Goal: Task Accomplishment & Management: Use online tool/utility

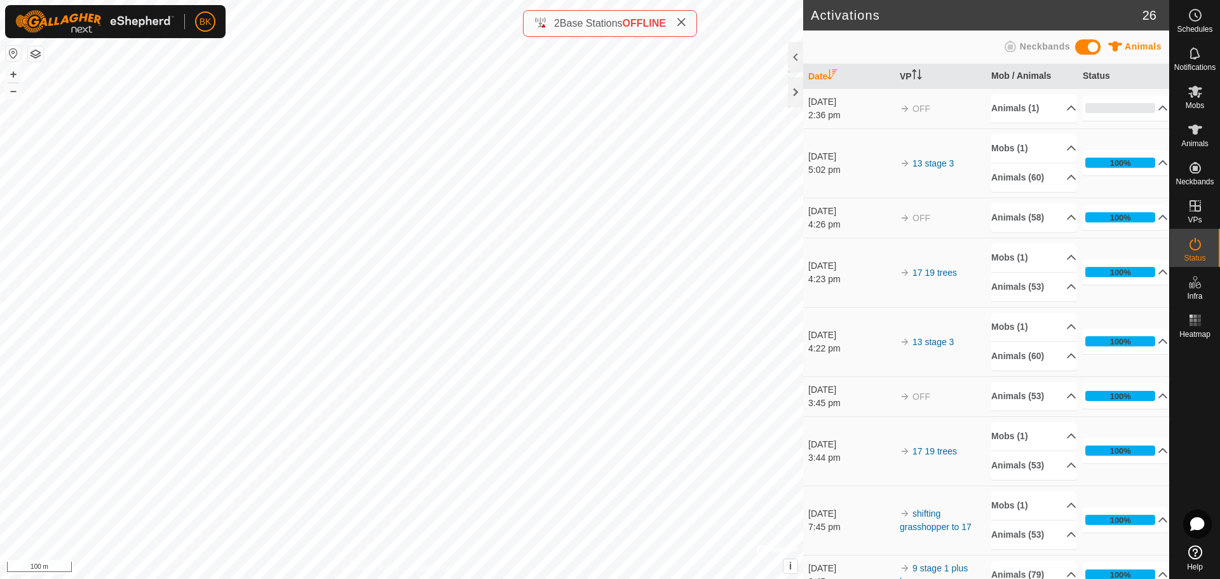
click at [931, 119] on td "OFF" at bounding box center [941, 108] width 92 height 40
click at [941, 114] on td "OFF" at bounding box center [941, 108] width 92 height 40
click at [1044, 108] on p-accordion-header "Animals (1)" at bounding box center [1034, 108] width 85 height 29
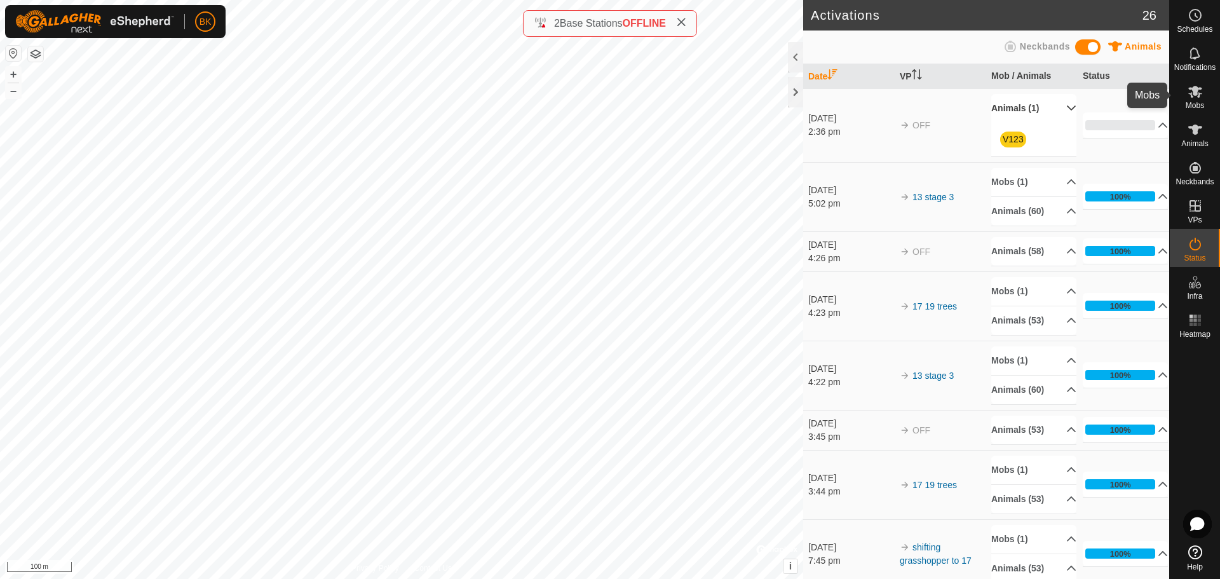
drag, startPoint x: 1198, startPoint y: 118, endPoint x: 1191, endPoint y: 118, distance: 7.0
click at [1198, 118] on div "Animals" at bounding box center [1195, 133] width 50 height 38
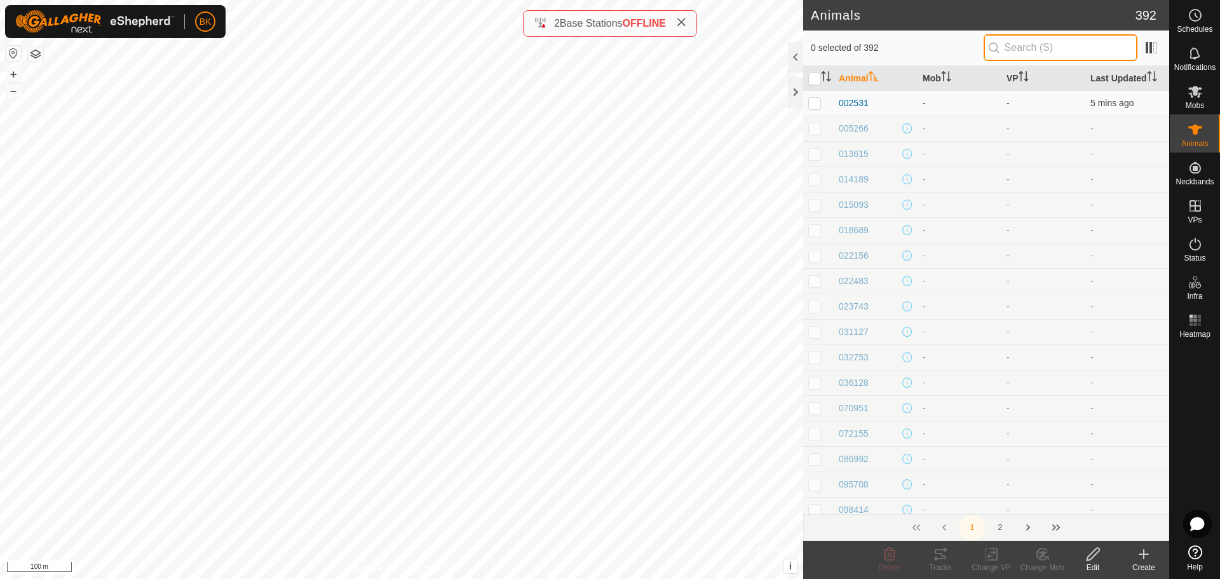
click at [1002, 52] on input "text" at bounding box center [1061, 47] width 154 height 27
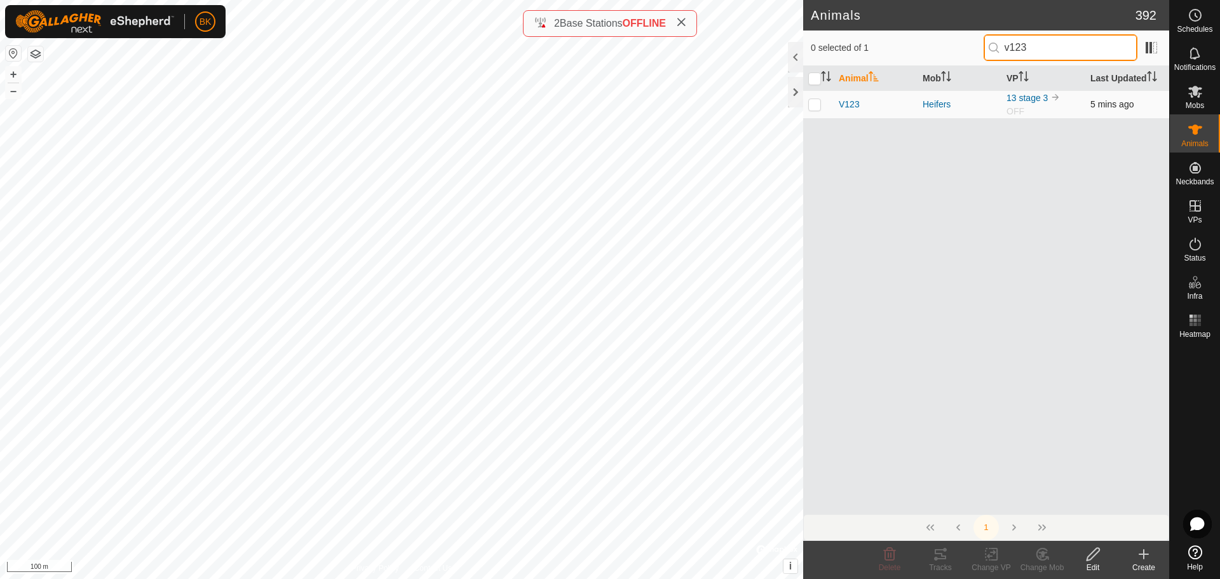
type input "v123"
click at [821, 104] on td at bounding box center [818, 104] width 31 height 28
checkbox input "true"
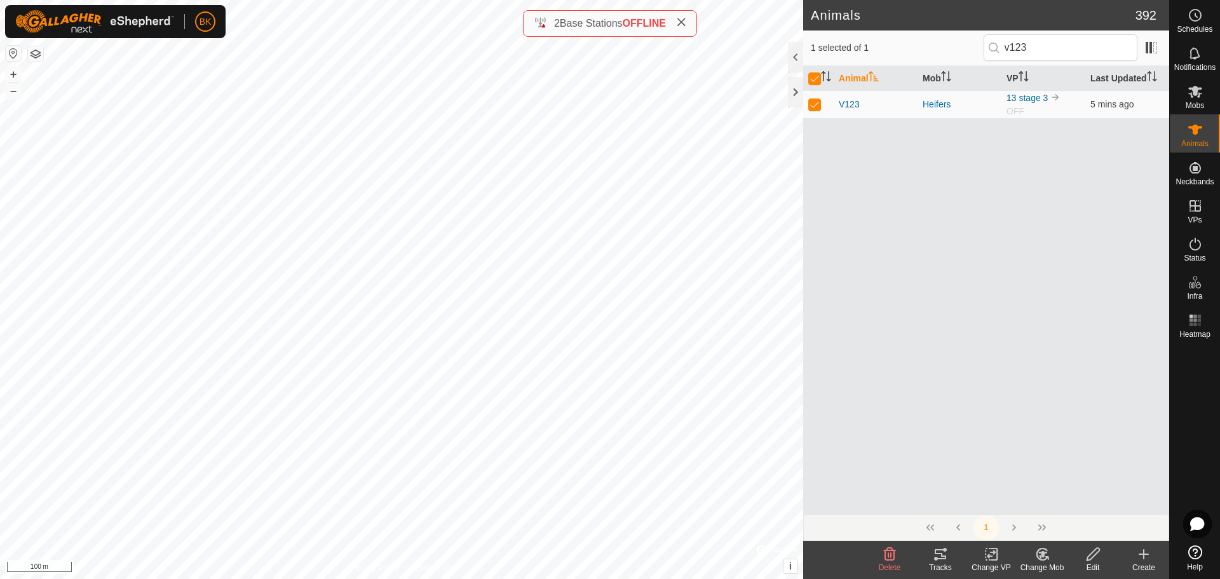
click at [994, 558] on icon at bounding box center [992, 554] width 16 height 15
drag, startPoint x: 1006, startPoint y: 528, endPoint x: 1020, endPoint y: 489, distance: 41.4
click at [1020, 489] on ul "Choose VP... Turn Off VP" at bounding box center [1030, 513] width 126 height 52
click at [1009, 505] on link "Choose VP..." at bounding box center [1030, 499] width 126 height 25
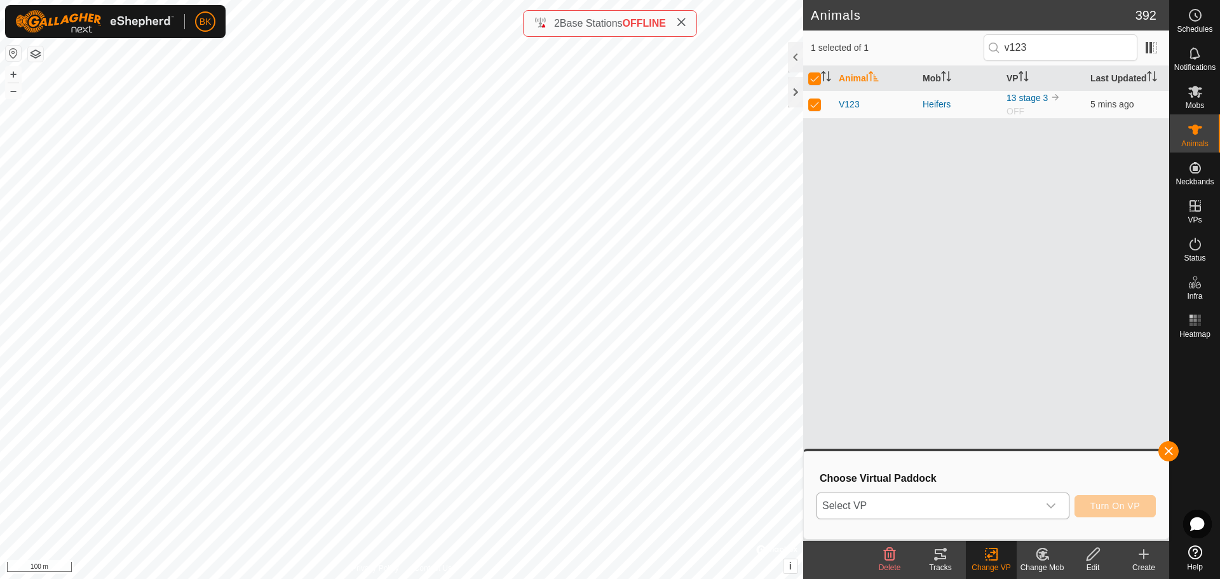
click at [1033, 502] on span "Select VP" at bounding box center [927, 505] width 221 height 25
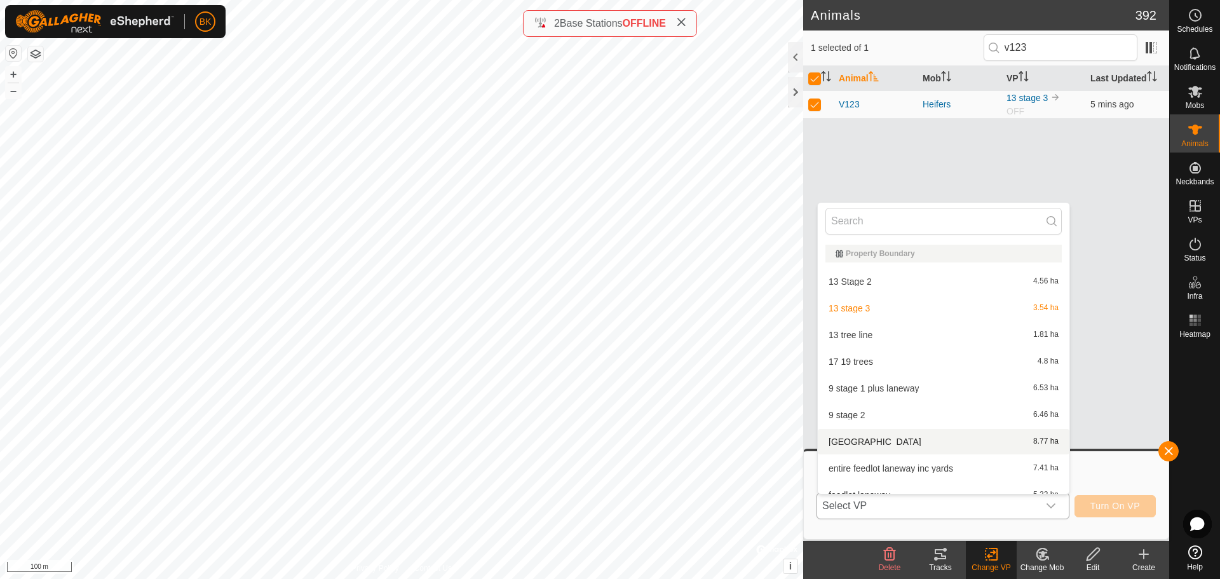
scroll to position [14, 0]
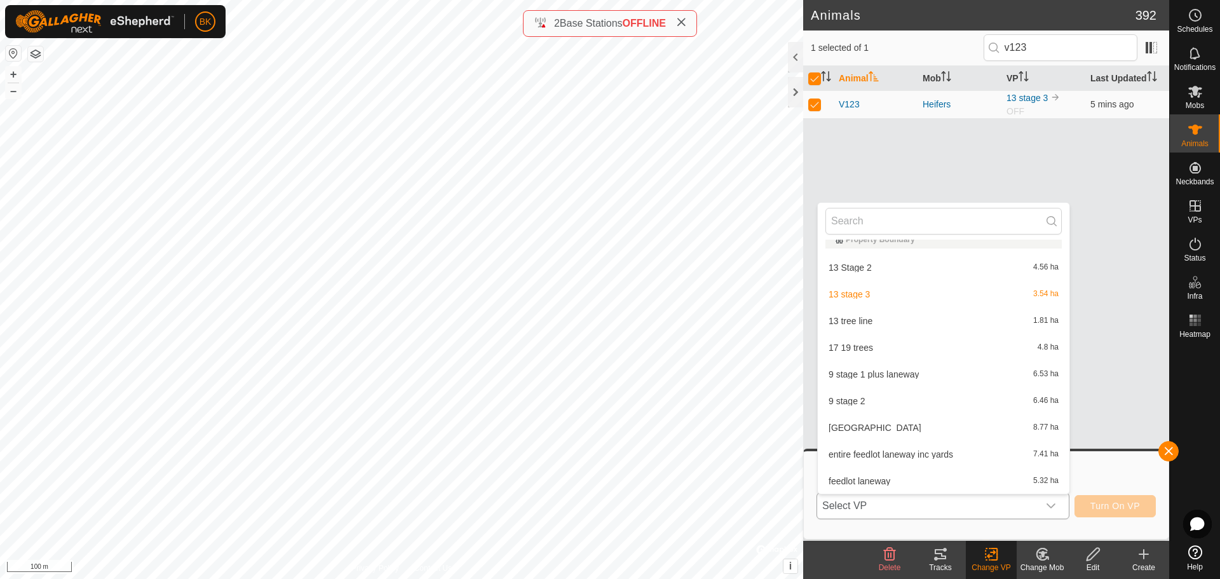
click at [874, 299] on li "13 stage 3 3.54 ha" at bounding box center [944, 294] width 252 height 25
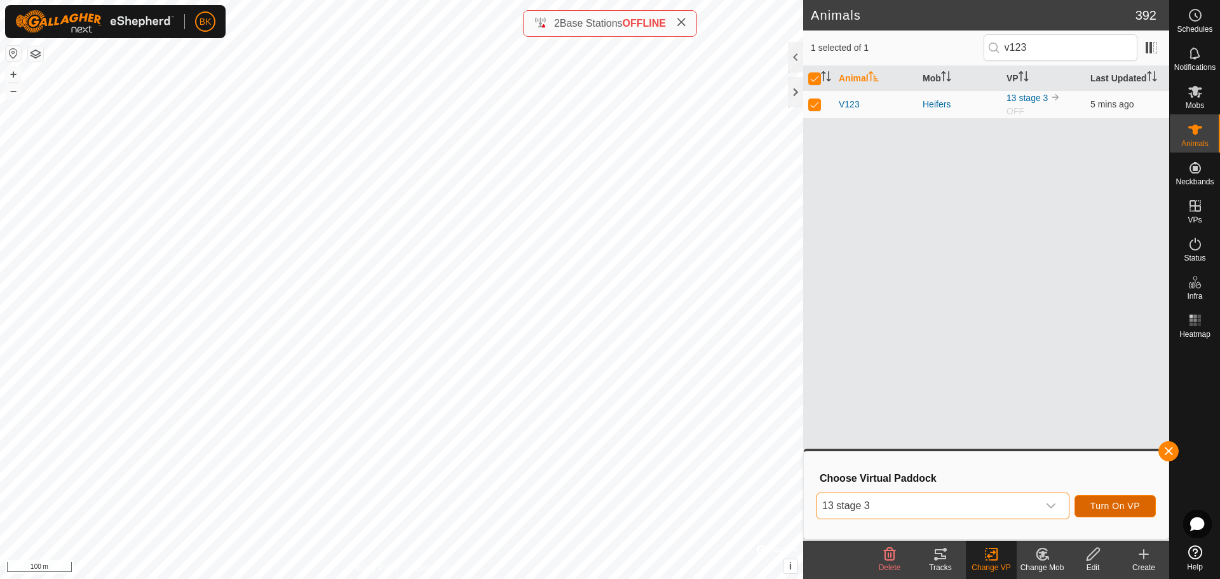
click at [1104, 507] on span "Turn On VP" at bounding box center [1116, 506] width 50 height 10
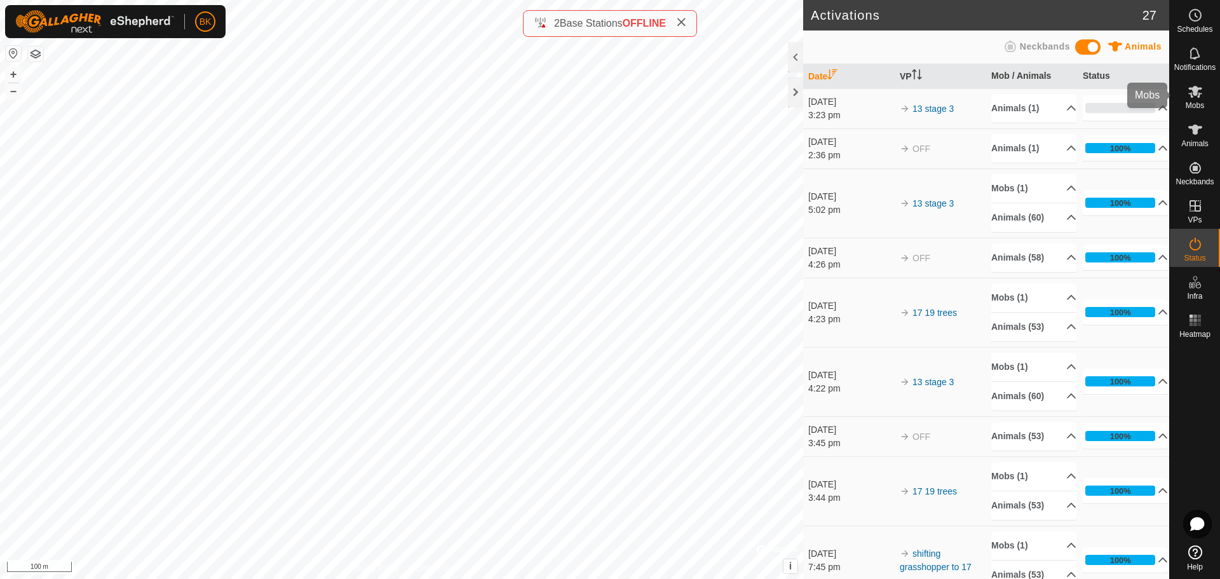
click at [1197, 93] on icon at bounding box center [1196, 92] width 14 height 12
